Goal: Book appointment/travel/reservation

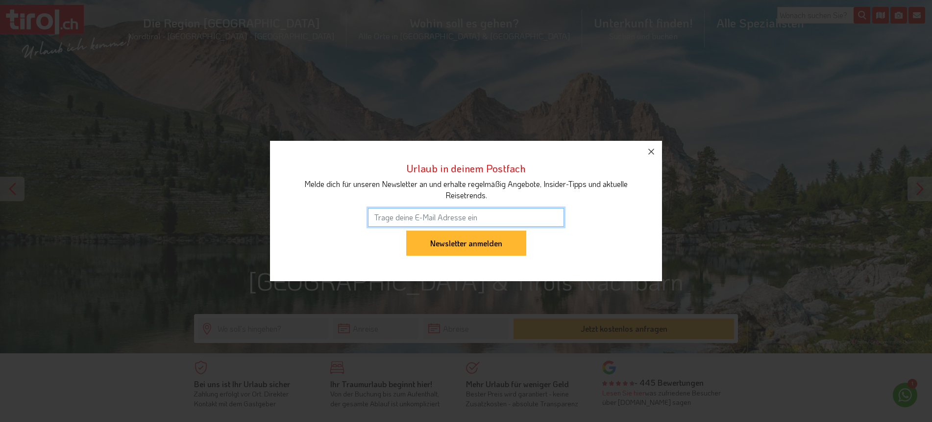
click at [393, 215] on input "email" at bounding box center [466, 217] width 196 height 19
type input "zbigi@bluewin.ch"
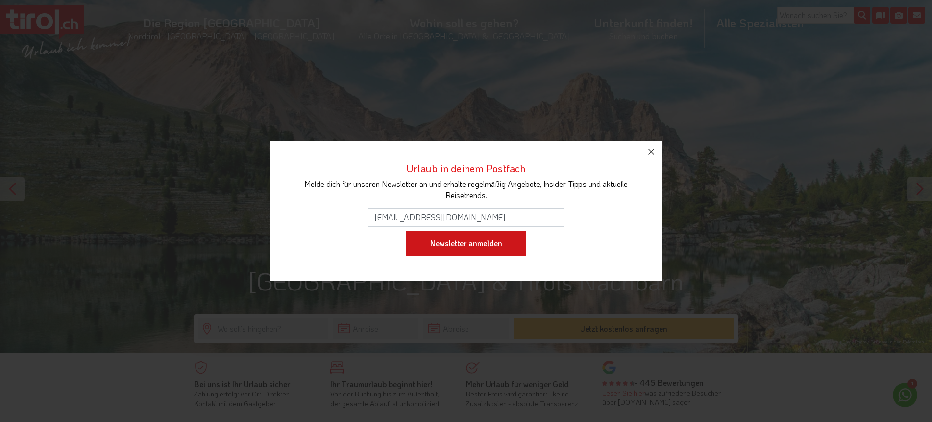
click at [465, 247] on input "Newsletter anmelden" at bounding box center [466, 242] width 120 height 25
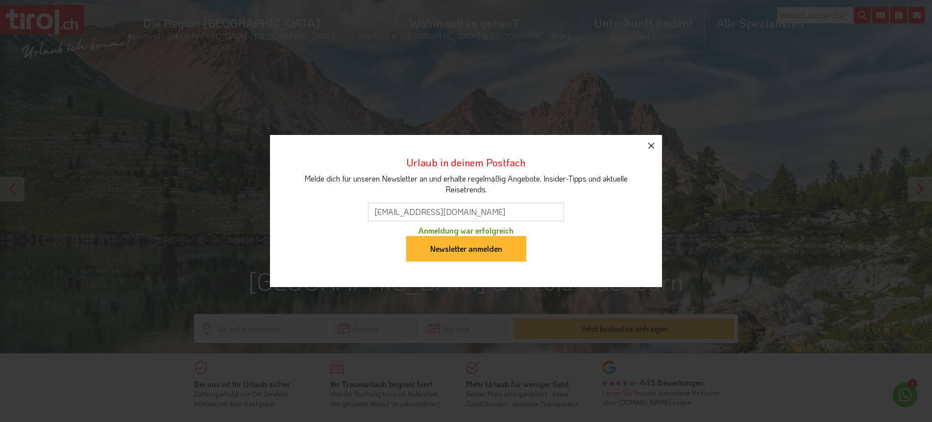
click at [652, 144] on icon "button" at bounding box center [652, 146] width 12 height 12
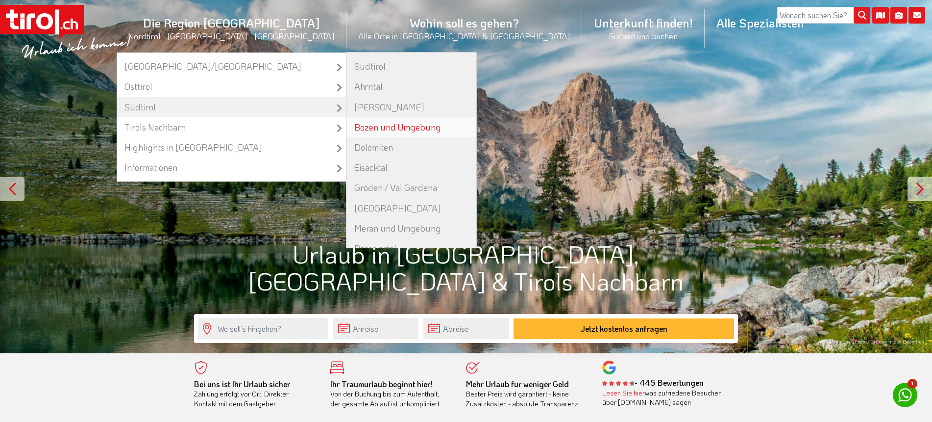
click at [374, 125] on link "Bozen und Umgebung" at bounding box center [412, 127] width 130 height 20
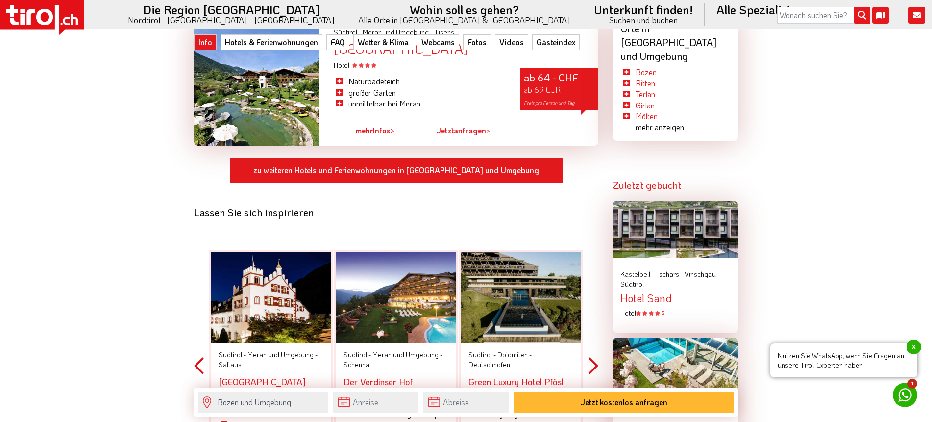
scroll to position [1129, 0]
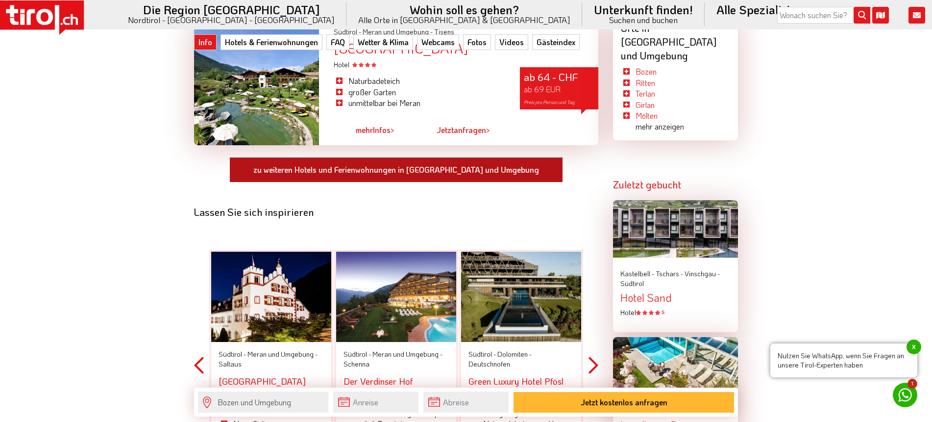
click at [411, 157] on link "zu weiteren Hotels und Ferienwohnungen in Bozen und Umgebung" at bounding box center [396, 169] width 334 height 25
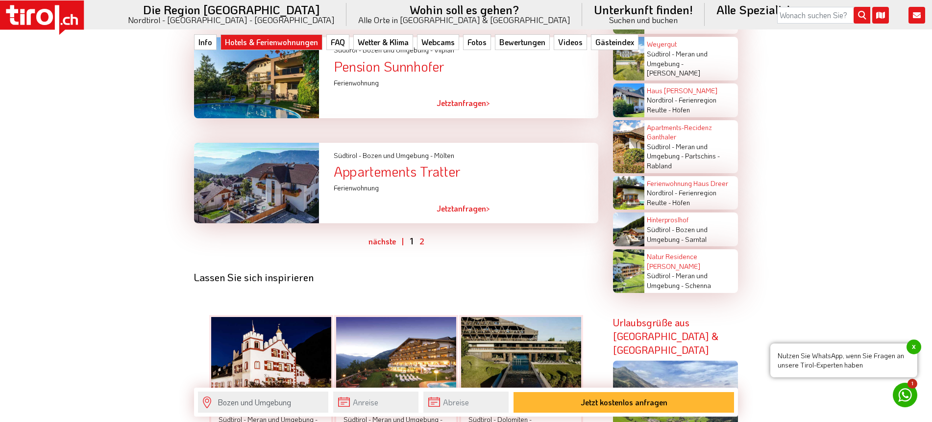
scroll to position [2401, 0]
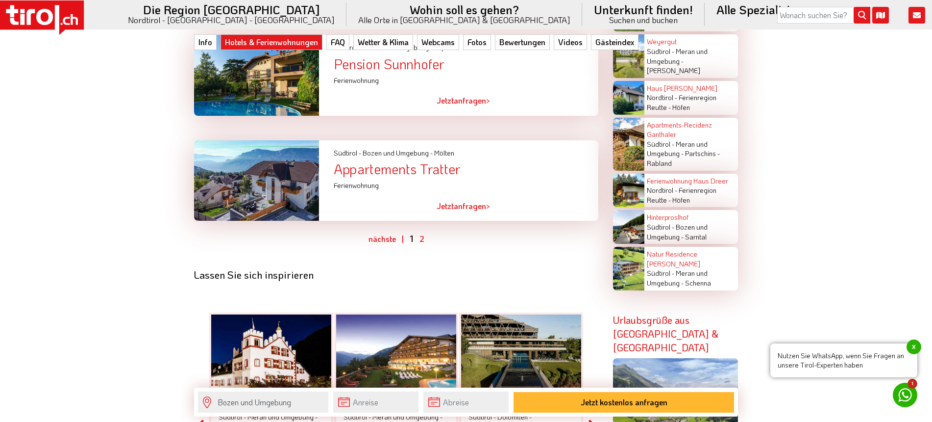
click at [420, 233] on link "2" at bounding box center [422, 238] width 5 height 10
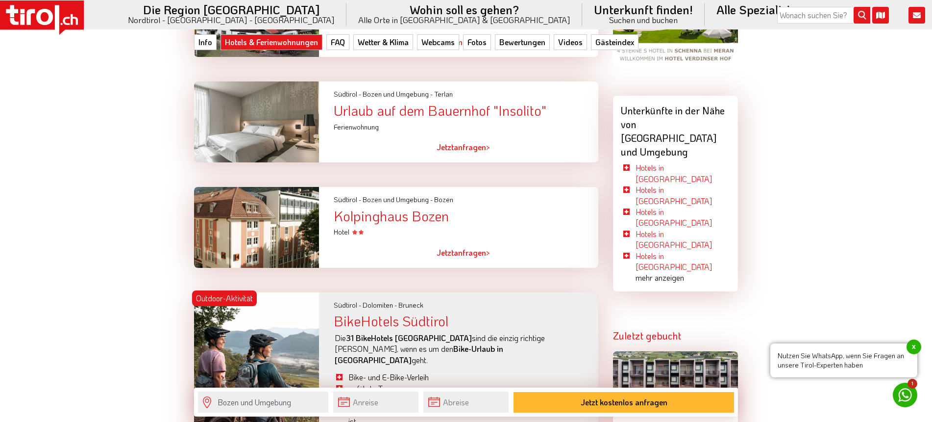
scroll to position [1048, 0]
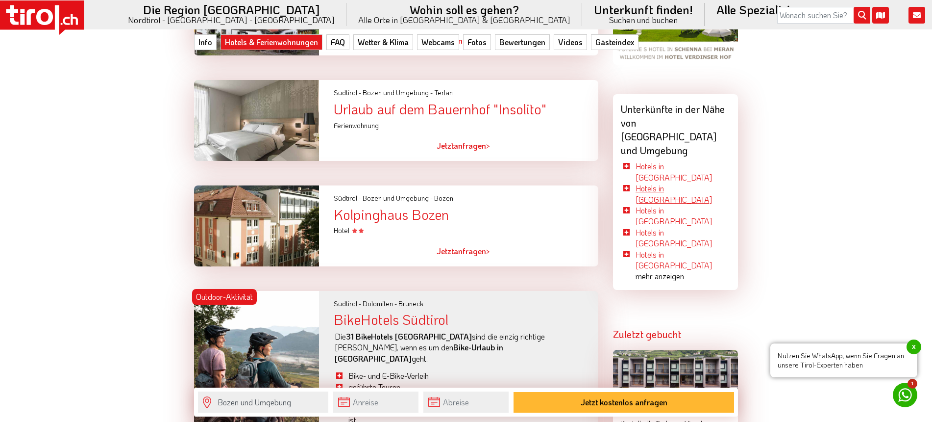
click at [657, 183] on link "Hotels in Ritten" at bounding box center [674, 193] width 76 height 21
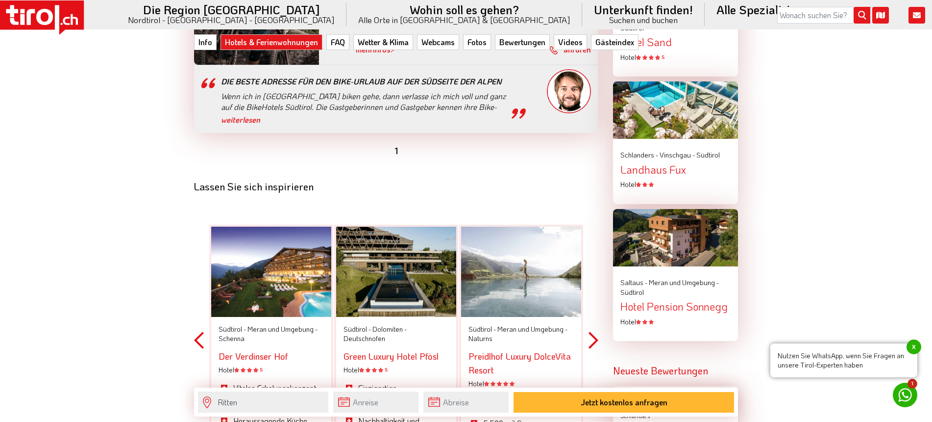
scroll to position [1337, 0]
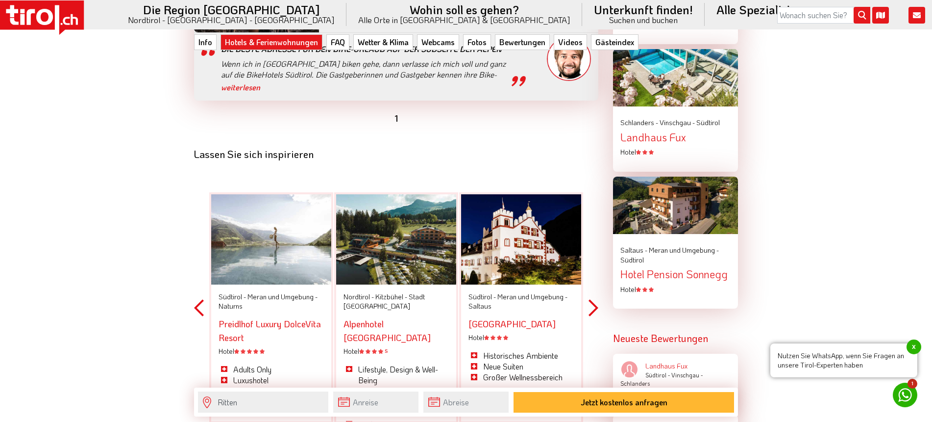
click at [245, 318] on link "Preidlhof Luxury DolceVita Resort" at bounding box center [270, 330] width 102 height 25
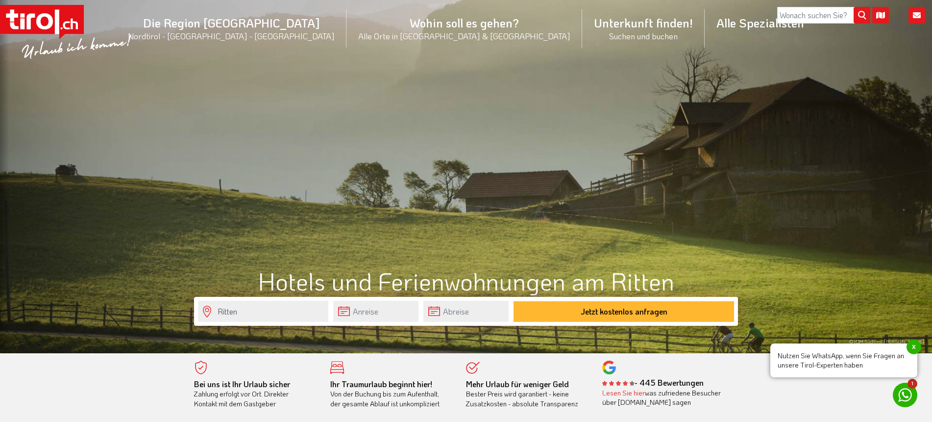
scroll to position [0, 0]
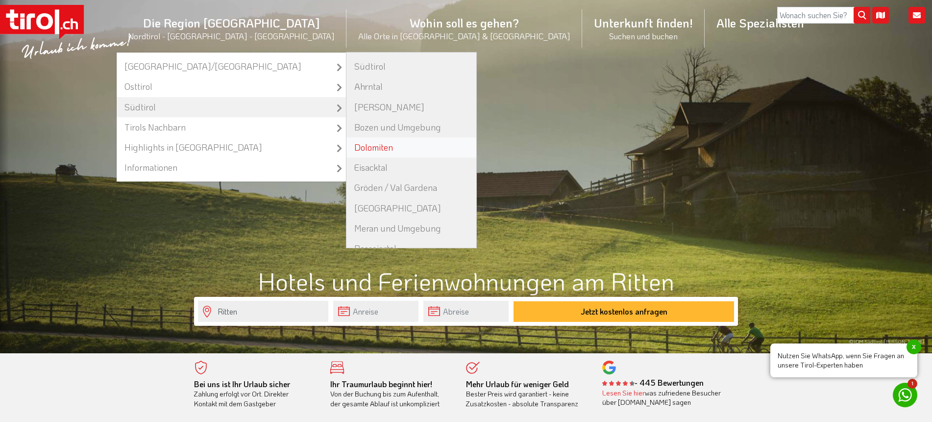
click at [382, 143] on link "Dolomiten" at bounding box center [412, 147] width 130 height 20
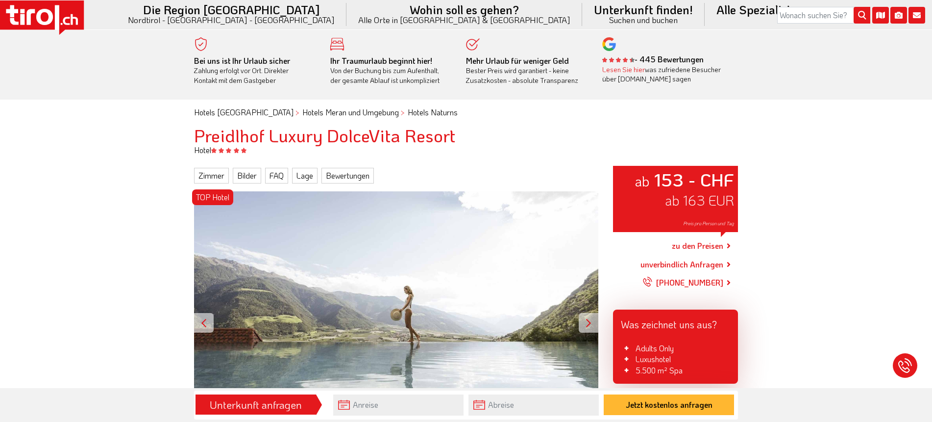
click at [705, 244] on link "zu den Preisen" at bounding box center [697, 246] width 51 height 25
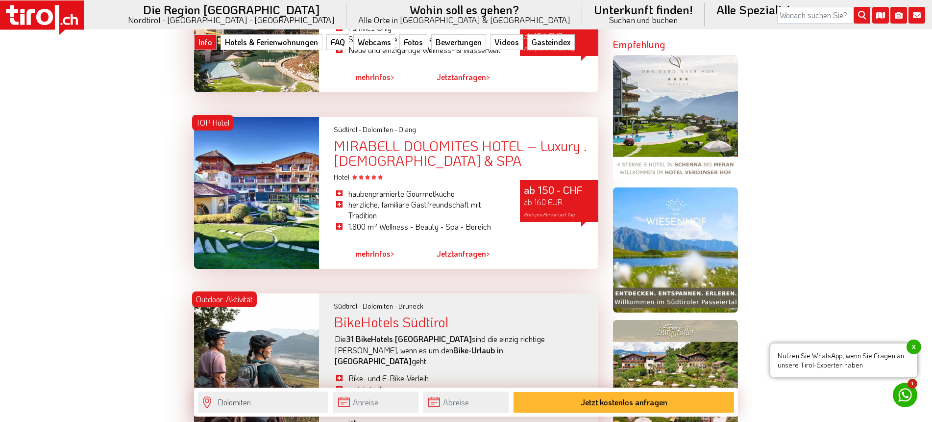
scroll to position [747, 0]
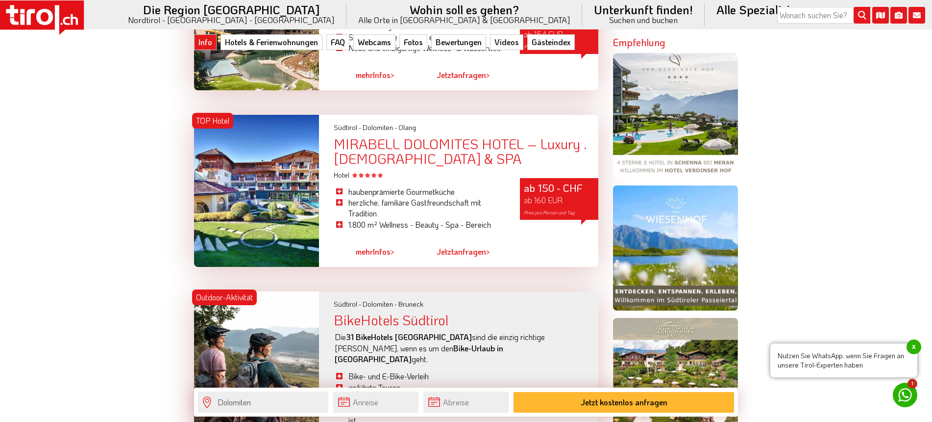
click at [380, 141] on div "MIRABELL DOLOMITES HOTEL – Luxury . Ayurveda & SPA" at bounding box center [466, 151] width 265 height 30
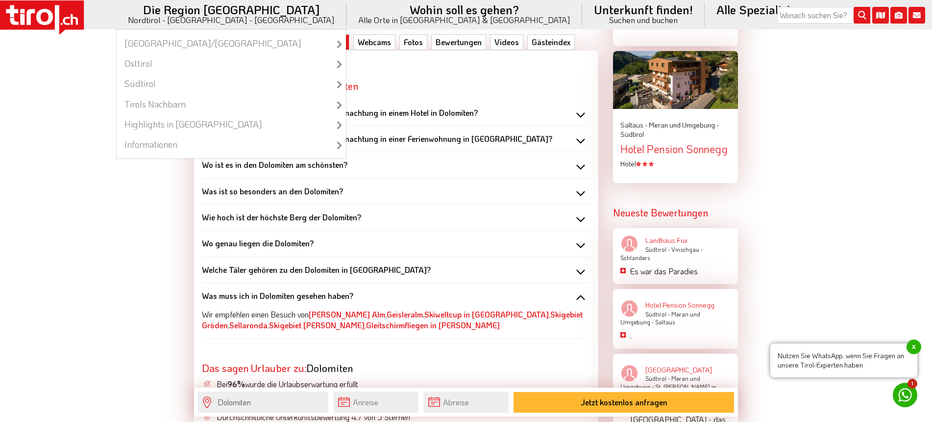
scroll to position [1676, 0]
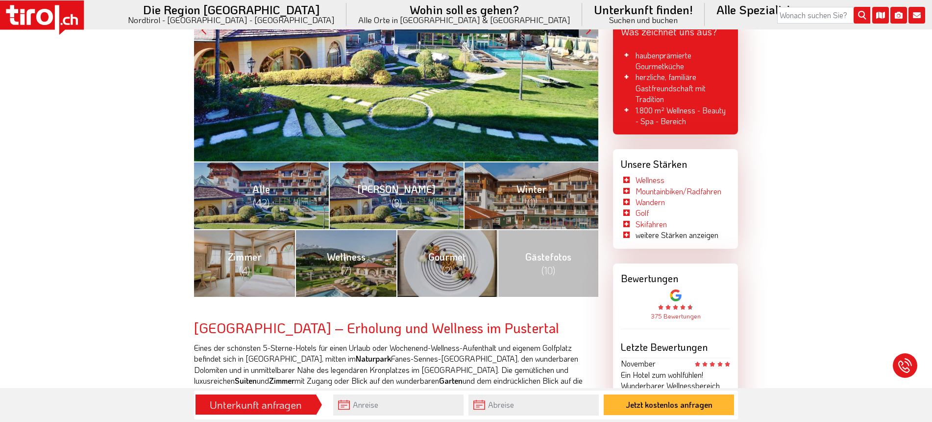
scroll to position [324, 0]
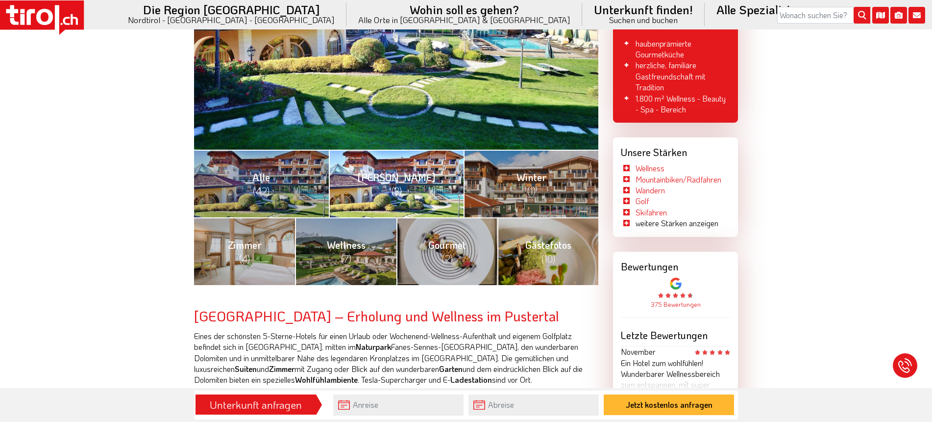
click at [393, 171] on span "Sommer (3)" at bounding box center [396, 184] width 78 height 26
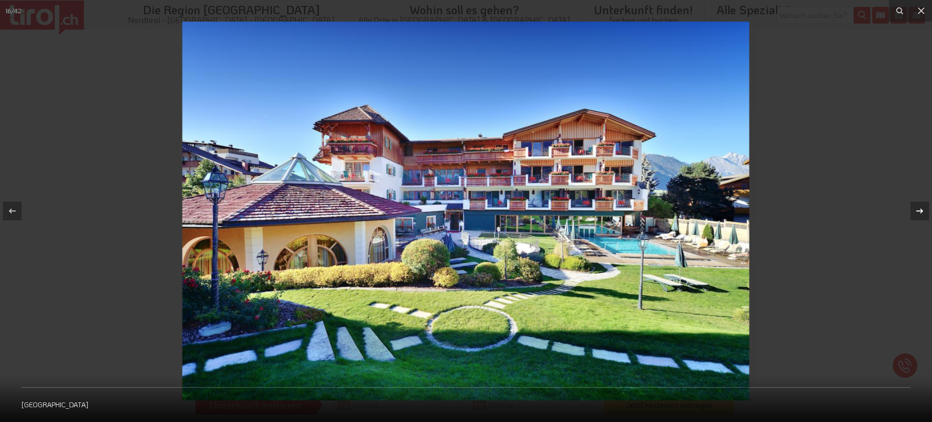
click at [920, 209] on icon at bounding box center [920, 211] width 12 height 12
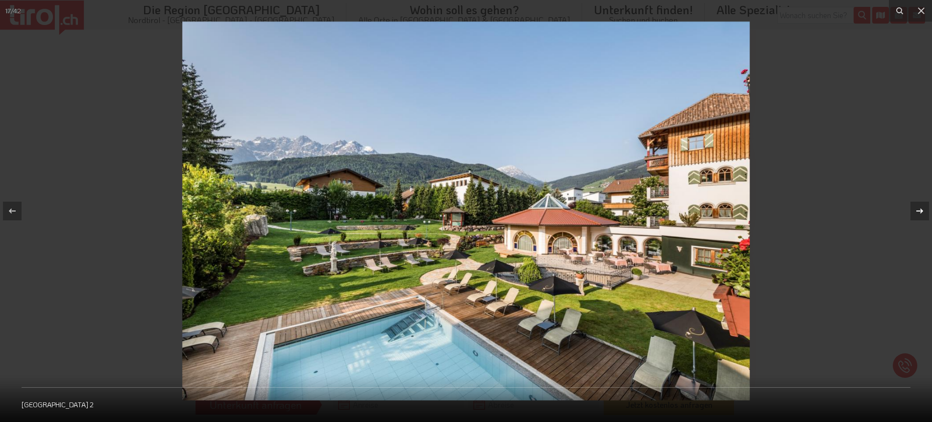
click at [920, 209] on icon at bounding box center [920, 211] width 12 height 12
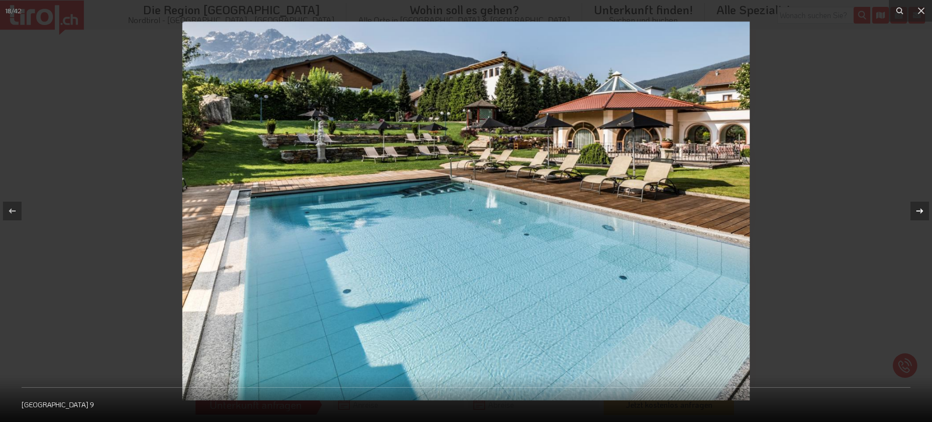
click at [919, 209] on icon at bounding box center [920, 211] width 12 height 12
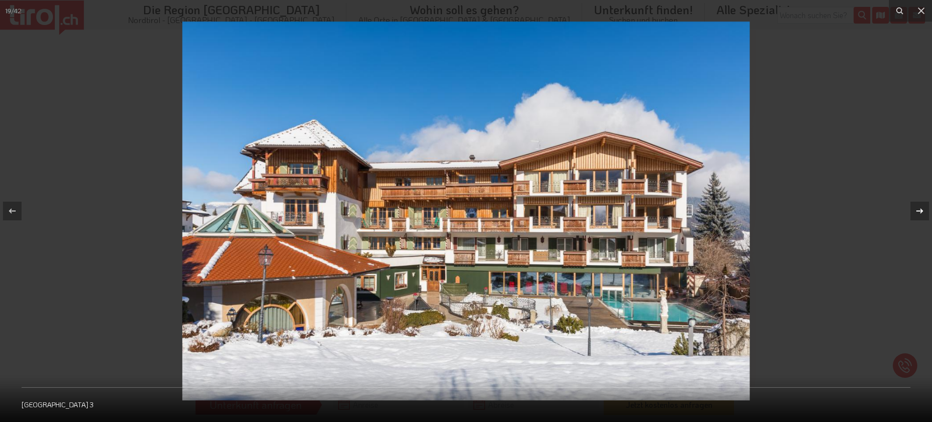
click at [919, 209] on icon at bounding box center [920, 211] width 12 height 12
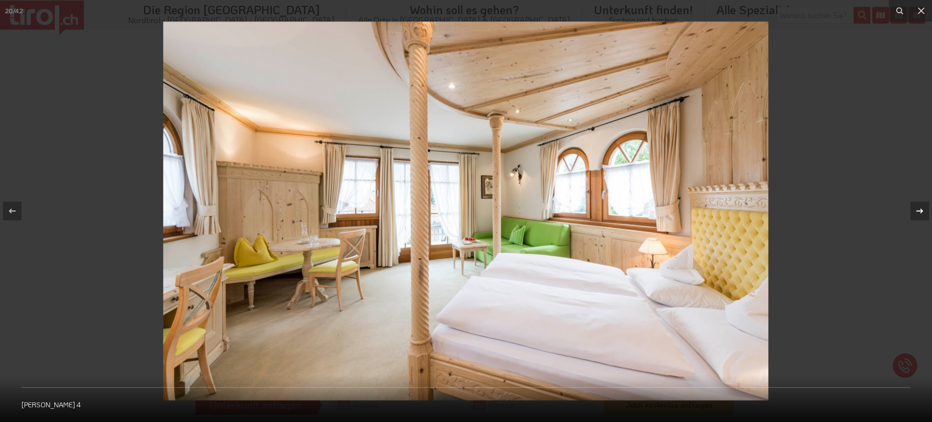
click at [919, 209] on icon at bounding box center [920, 211] width 12 height 12
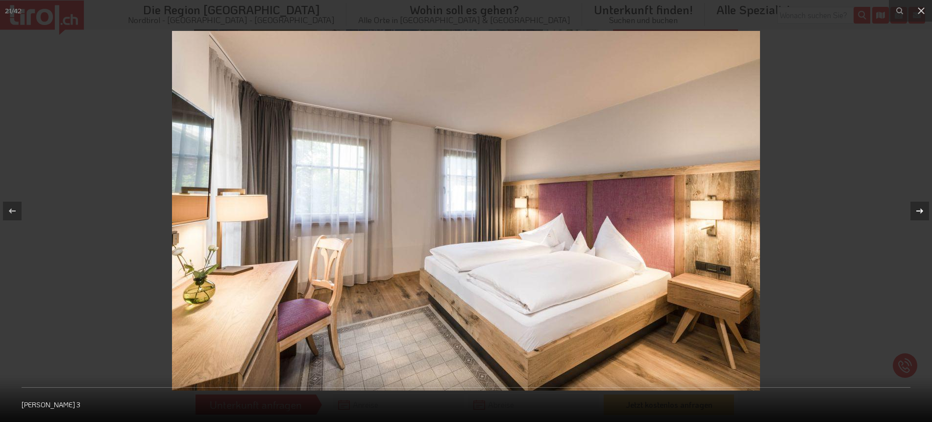
click at [919, 209] on icon at bounding box center [920, 211] width 12 height 12
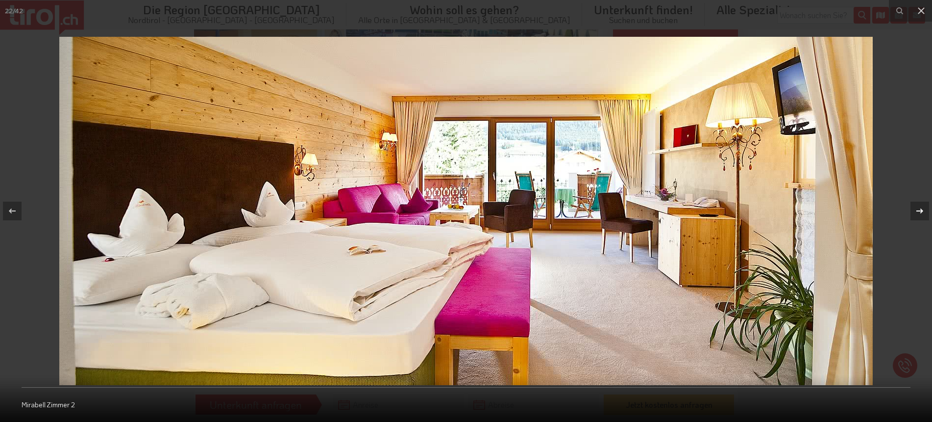
click at [919, 209] on icon at bounding box center [920, 211] width 12 height 12
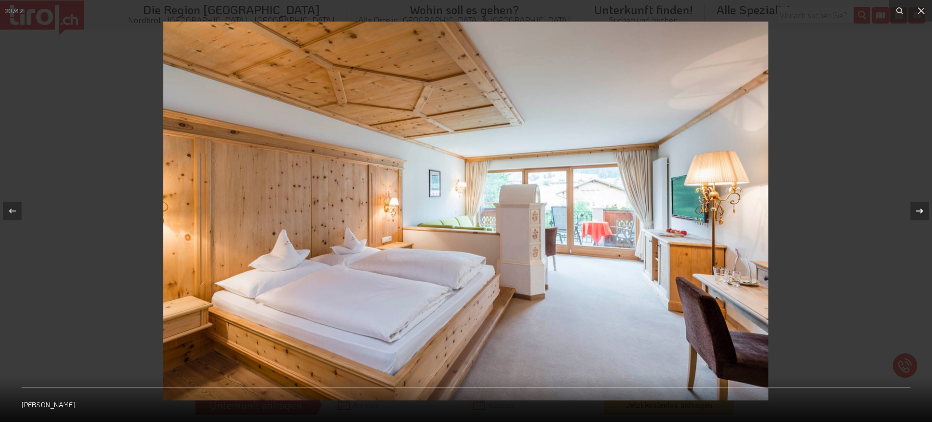
click at [919, 209] on icon at bounding box center [920, 211] width 12 height 12
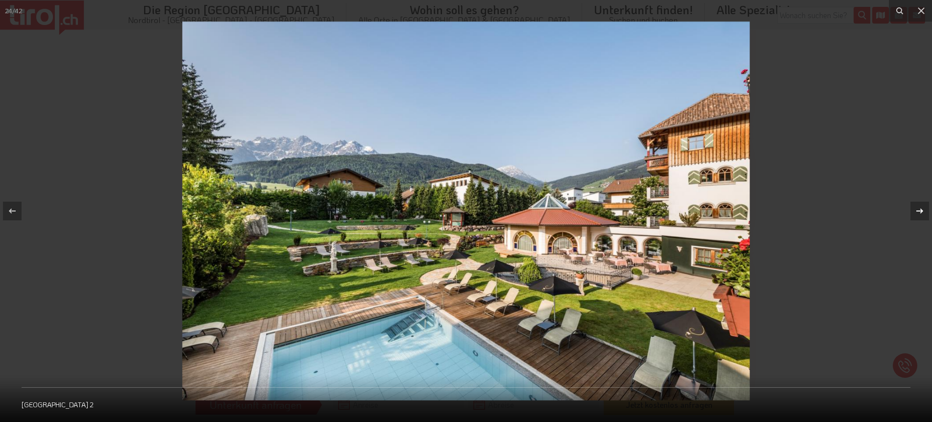
click at [919, 209] on icon at bounding box center [920, 211] width 12 height 12
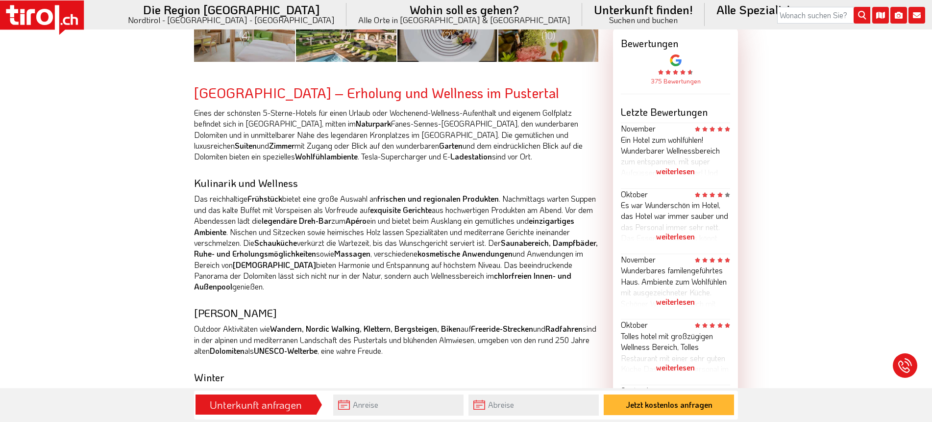
scroll to position [550, 0]
